Goal: Task Accomplishment & Management: Use online tool/utility

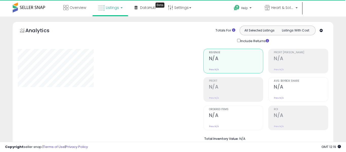
select select "**"
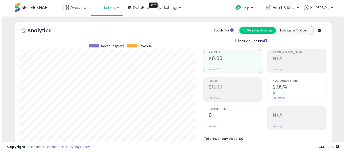
scroll to position [133, 0]
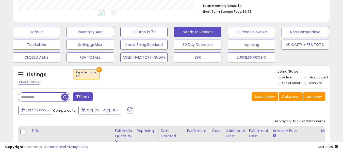
click at [98, 71] on button "×" at bounding box center [98, 69] width 5 height 5
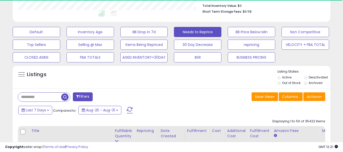
scroll to position [253423, 253343]
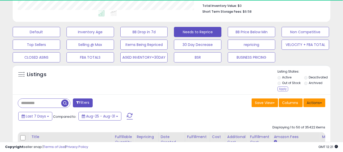
click at [314, 100] on button "Actions" at bounding box center [314, 102] width 22 height 9
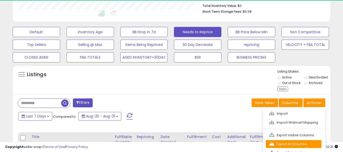
click at [294, 147] on link "Export All Columns" at bounding box center [293, 144] width 56 height 8
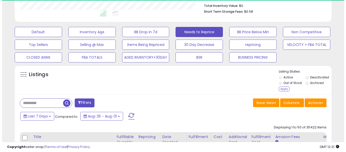
scroll to position [104, 184]
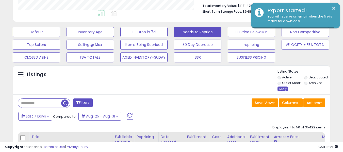
click at [283, 88] on div "Apply" at bounding box center [282, 88] width 11 height 5
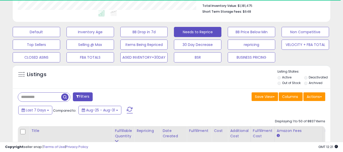
scroll to position [253423, 253343]
click at [318, 98] on button "Actions" at bounding box center [314, 96] width 22 height 9
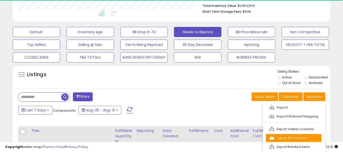
click at [296, 134] on link "Export All Columns" at bounding box center [293, 138] width 56 height 8
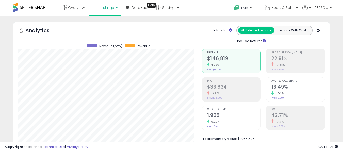
scroll to position [104, 184]
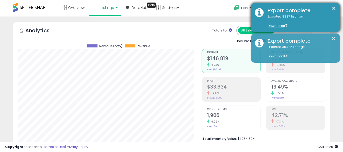
click at [304, 20] on div "Exported 8837 listings. Download" at bounding box center [299, 21] width 72 height 14
click at [291, 9] on div "Export complete" at bounding box center [299, 10] width 72 height 7
